Goal: Task Accomplishment & Management: Manage account settings

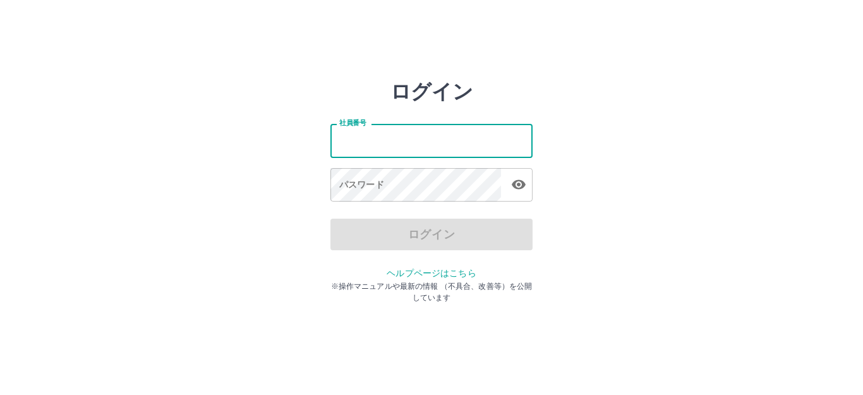
type input "*******"
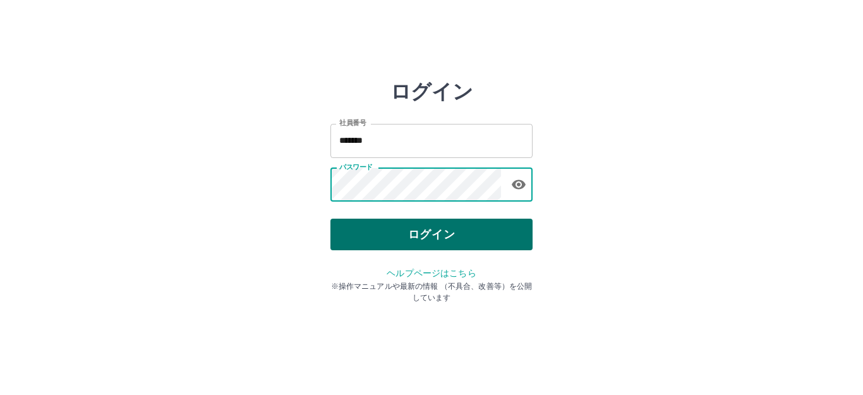
click at [414, 234] on button "ログイン" at bounding box center [431, 235] width 202 height 32
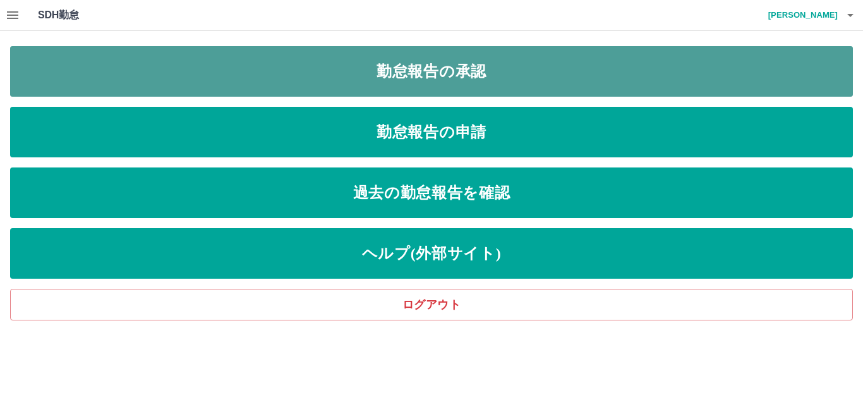
click at [420, 66] on link "勤怠報告の承認" at bounding box center [431, 71] width 843 height 51
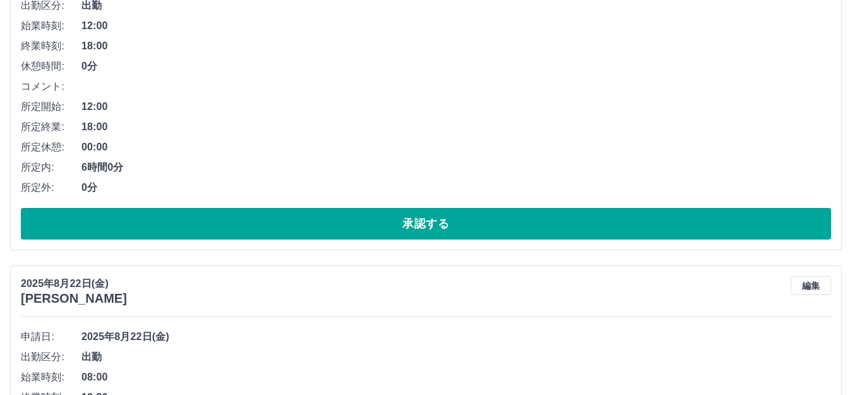
scroll to position [238, 0]
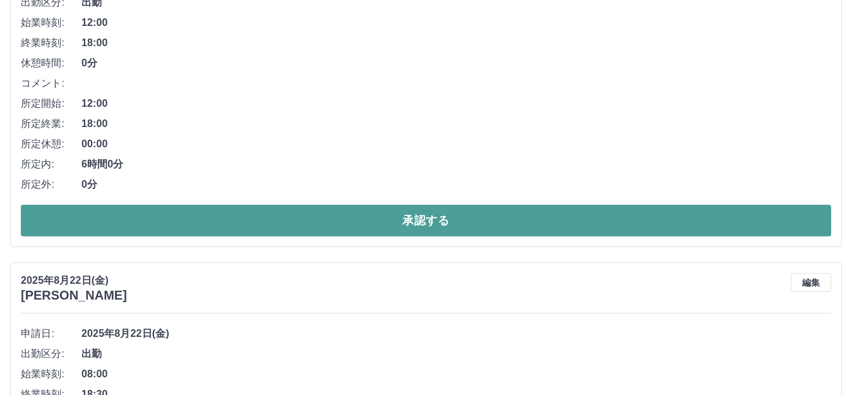
click at [343, 226] on button "承認する" at bounding box center [426, 221] width 810 height 32
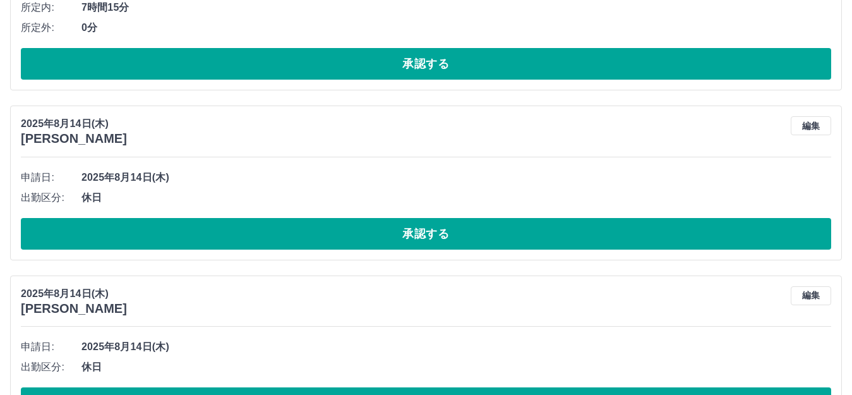
scroll to position [747, 0]
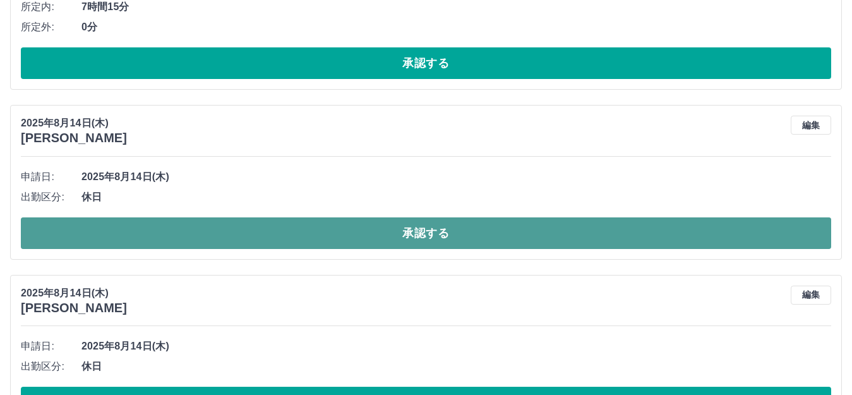
click at [345, 234] on button "承認する" at bounding box center [426, 233] width 810 height 32
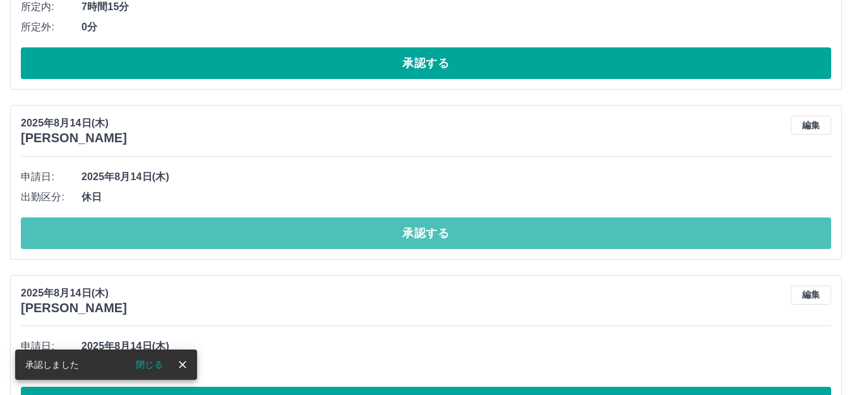
click at [345, 234] on button "承認する" at bounding box center [426, 233] width 810 height 32
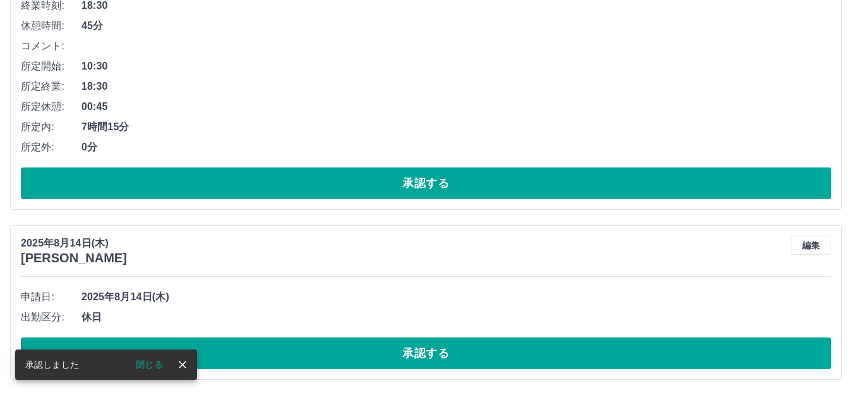
scroll to position [628, 0]
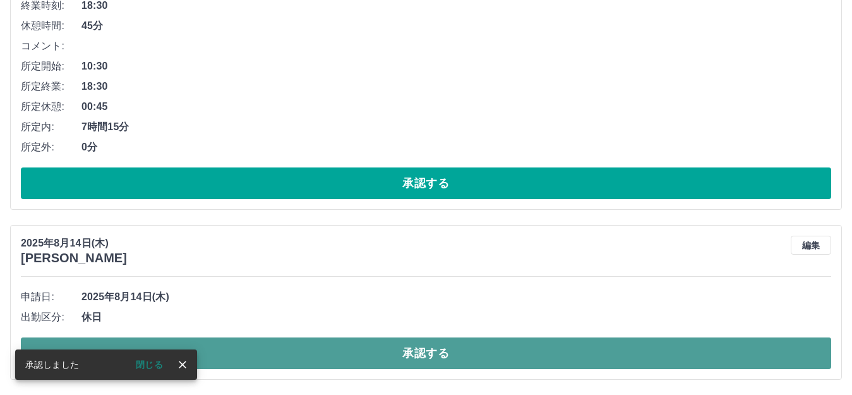
click at [303, 353] on button "承認する" at bounding box center [426, 353] width 810 height 32
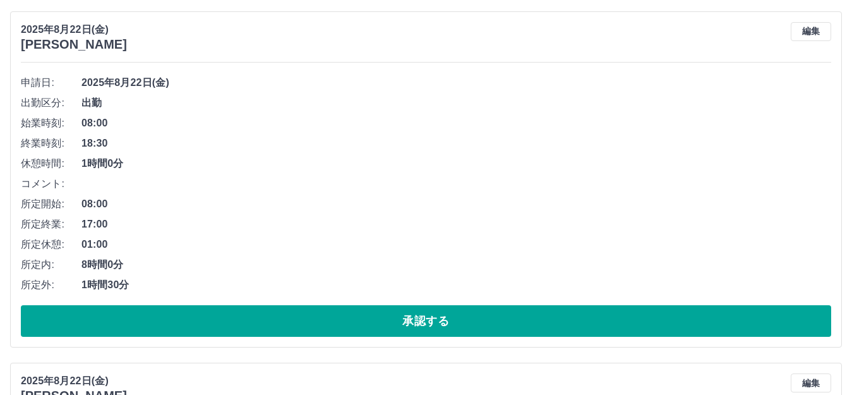
scroll to position [139, 0]
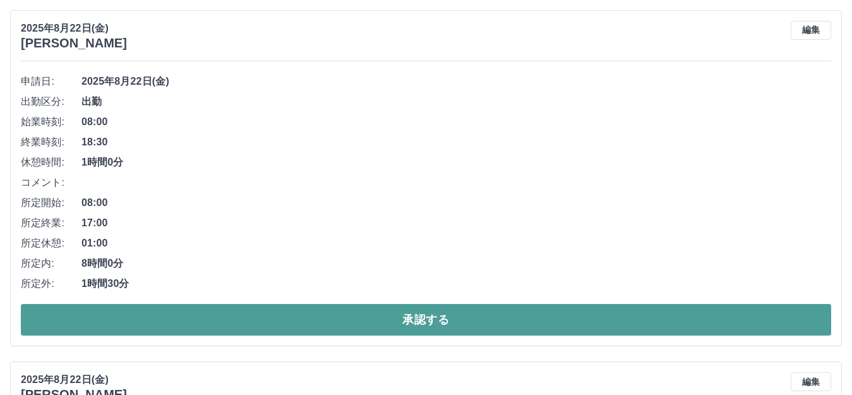
click at [413, 322] on button "承認する" at bounding box center [426, 320] width 810 height 32
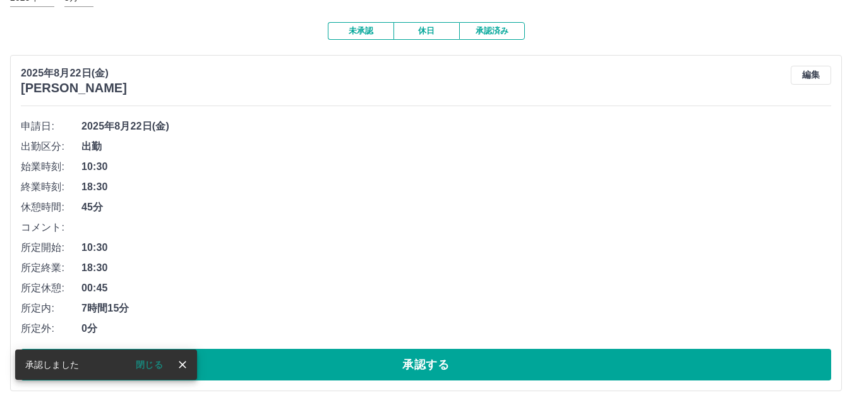
scroll to position [107, 0]
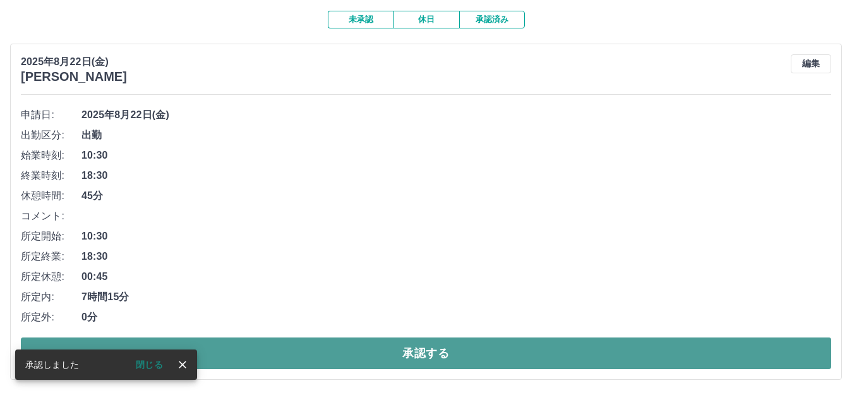
click at [416, 351] on button "承認する" at bounding box center [426, 353] width 810 height 32
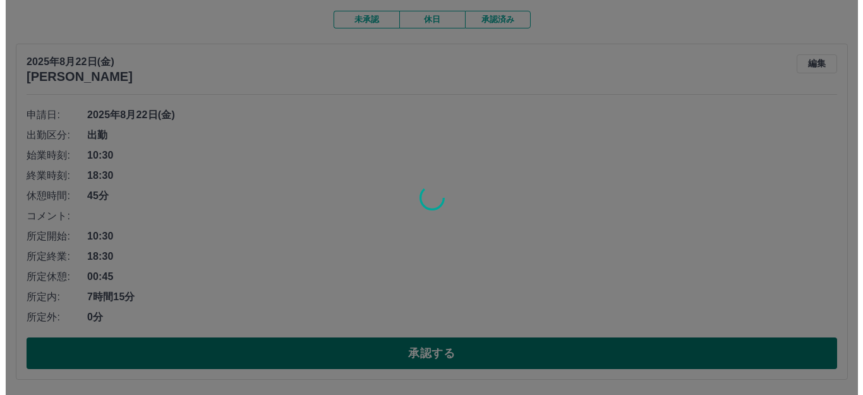
scroll to position [0, 0]
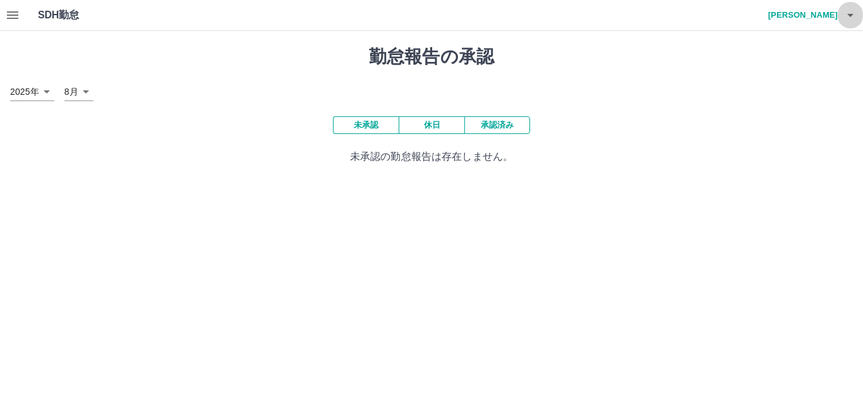
click at [853, 15] on icon "button" at bounding box center [850, 15] width 15 height 15
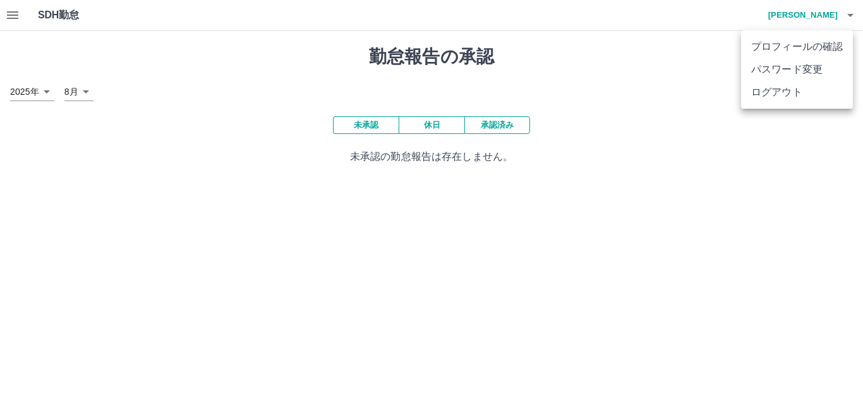
click at [805, 97] on li "ログアウト" at bounding box center [797, 92] width 112 height 23
